Goal: Task Accomplishment & Management: Complete application form

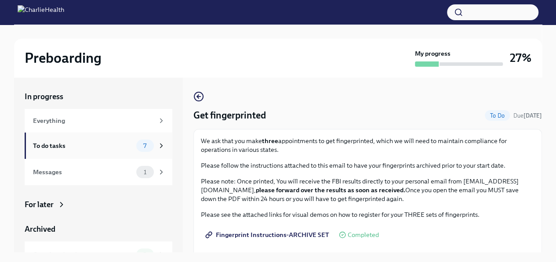
scroll to position [86, 0]
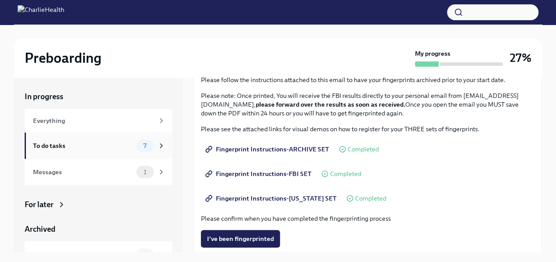
click at [54, 146] on div "To do tasks" at bounding box center [83, 146] width 100 height 10
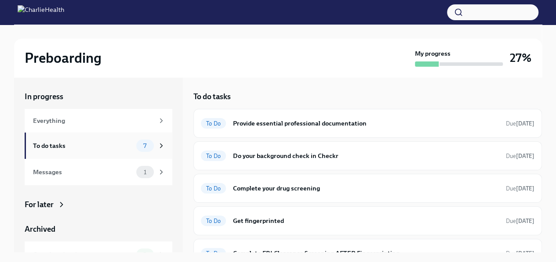
click at [157, 149] on icon at bounding box center [161, 146] width 8 height 8
click at [138, 145] on span "7" at bounding box center [145, 146] width 14 height 7
click at [139, 146] on span "7" at bounding box center [145, 146] width 14 height 7
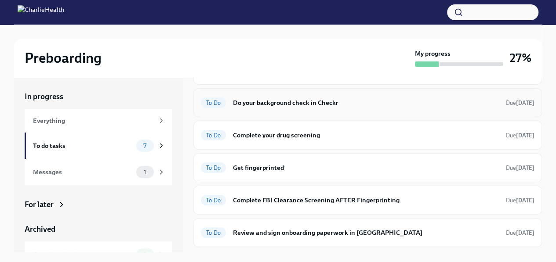
scroll to position [28, 0]
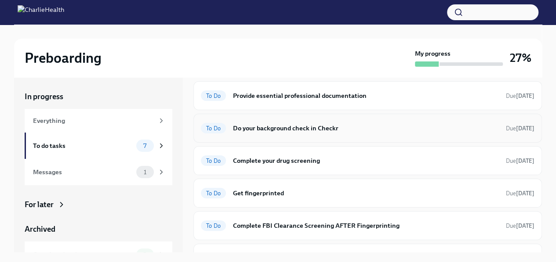
click at [287, 131] on h6 "Do your background check in Checkr" at bounding box center [366, 128] width 266 height 10
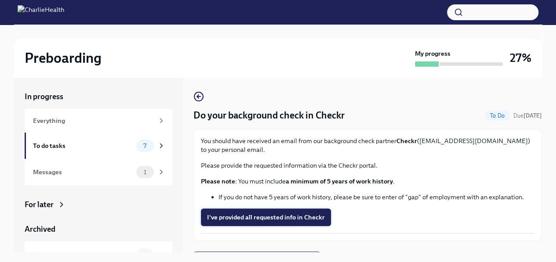
click at [271, 218] on span "I've provided all requested info in Checkr" at bounding box center [266, 217] width 118 height 9
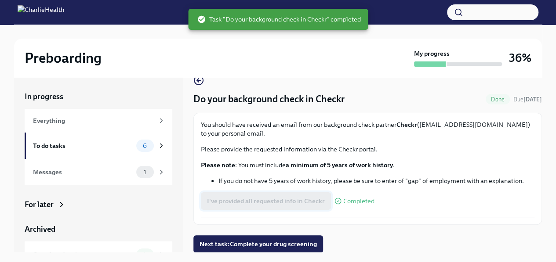
scroll to position [15, 0]
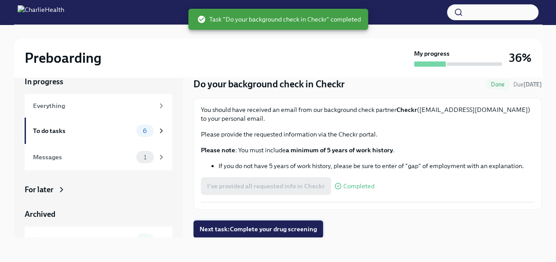
click at [270, 229] on span "Next task : Complete your drug screening" at bounding box center [258, 229] width 117 height 9
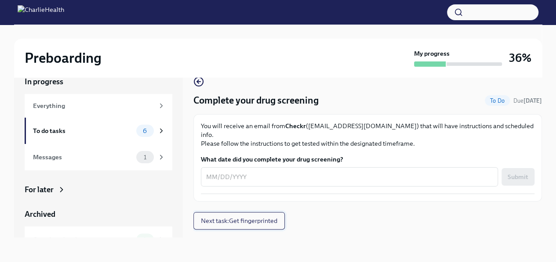
click at [240, 217] on span "Next task : Get fingerprinted" at bounding box center [239, 221] width 76 height 9
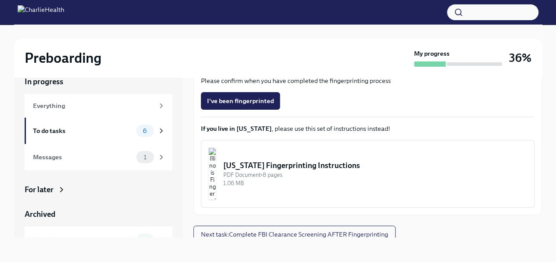
scroll to position [214, 0]
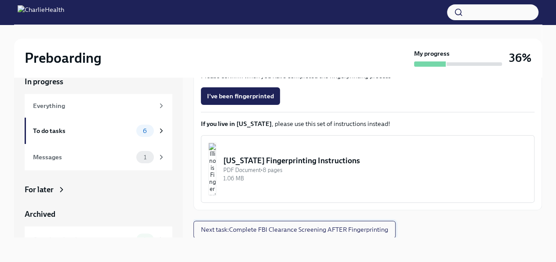
click at [319, 229] on span "Next task : Complete FBI Clearance Screening AFTER Fingerprinting" at bounding box center [294, 229] width 187 height 9
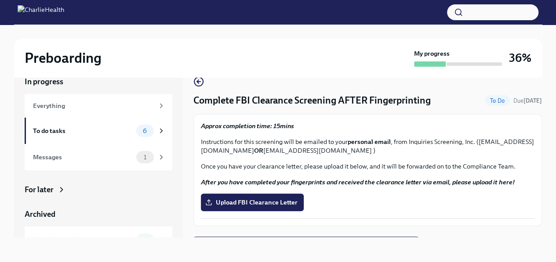
scroll to position [16, 0]
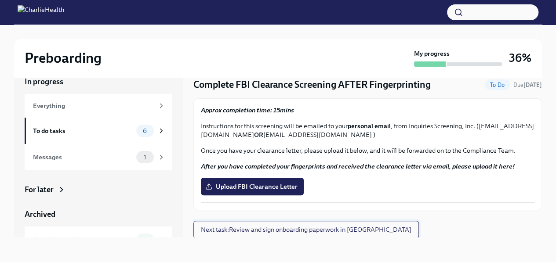
click at [337, 230] on span "Next task : Review and sign onboarding paperwork in [GEOGRAPHIC_DATA]" at bounding box center [306, 229] width 211 height 9
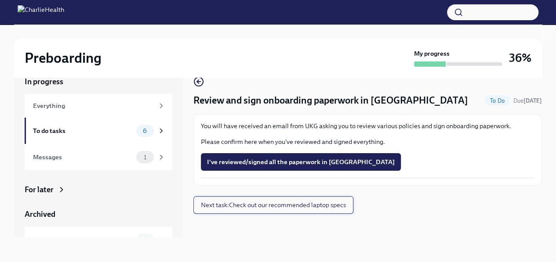
click at [302, 203] on span "Next task : Check out our recommended laptop specs" at bounding box center [273, 205] width 145 height 9
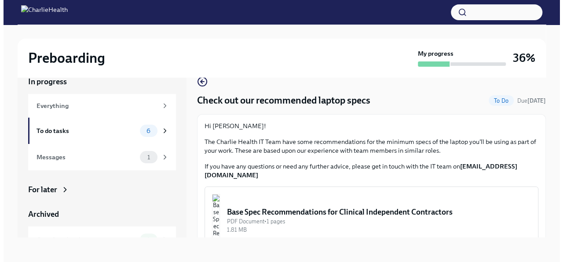
scroll to position [15, 0]
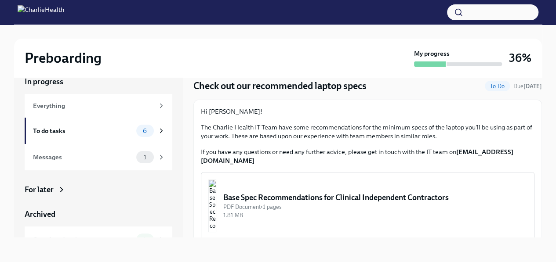
click at [450, 192] on div "Base Spec Recommendations for Clinical Independent Contractors" at bounding box center [375, 197] width 304 height 11
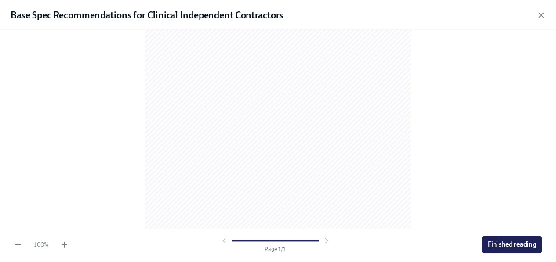
scroll to position [124, 0]
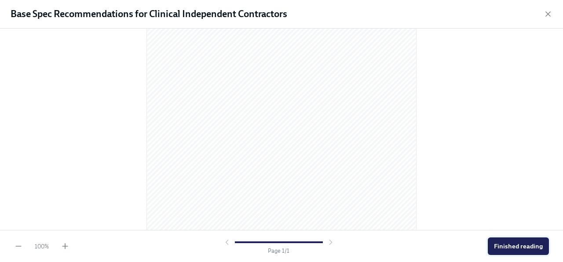
click at [516, 243] on span "Finished reading" at bounding box center [518, 246] width 49 height 9
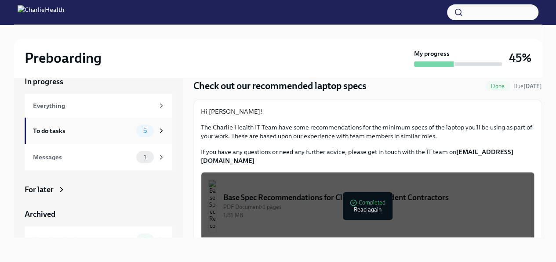
click at [138, 131] on span "5" at bounding box center [145, 131] width 14 height 7
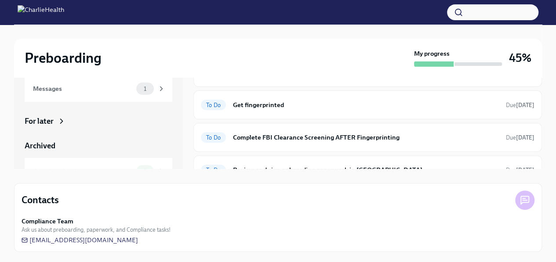
scroll to position [14, 0]
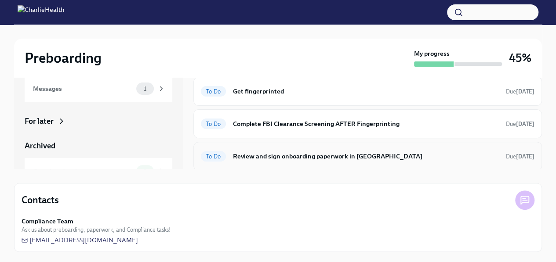
click at [333, 154] on h6 "Review and sign onboarding paperwork in [GEOGRAPHIC_DATA]" at bounding box center [366, 157] width 266 height 10
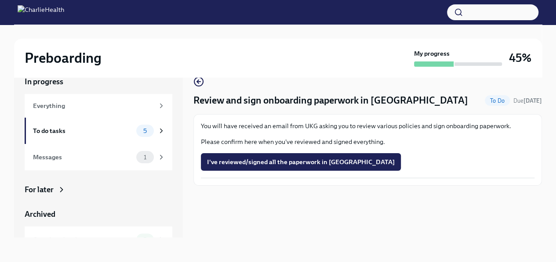
scroll to position [15, 0]
